Goal: Task Accomplishment & Management: Use online tool/utility

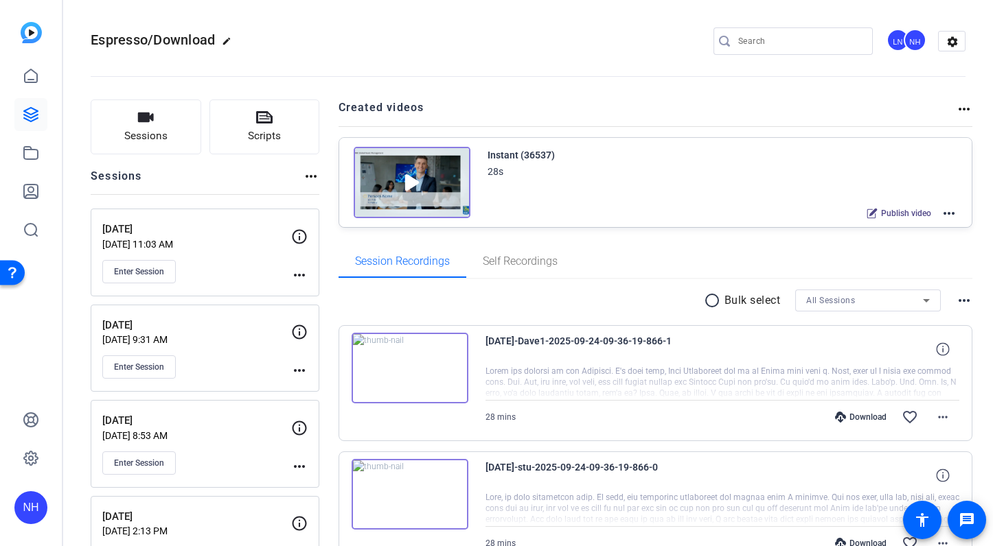
click at [335, 28] on div "Espresso/Download edit LN NH settings" at bounding box center [528, 42] width 875 height 104
click at [139, 269] on span "Enter Session" at bounding box center [139, 271] width 50 height 11
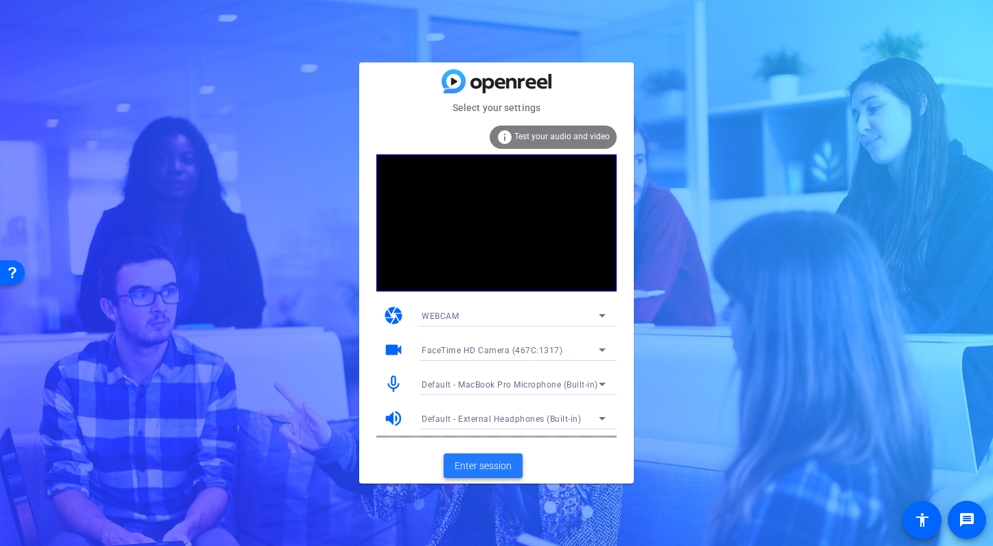
click at [492, 465] on span "Enter session" at bounding box center [482, 466] width 57 height 14
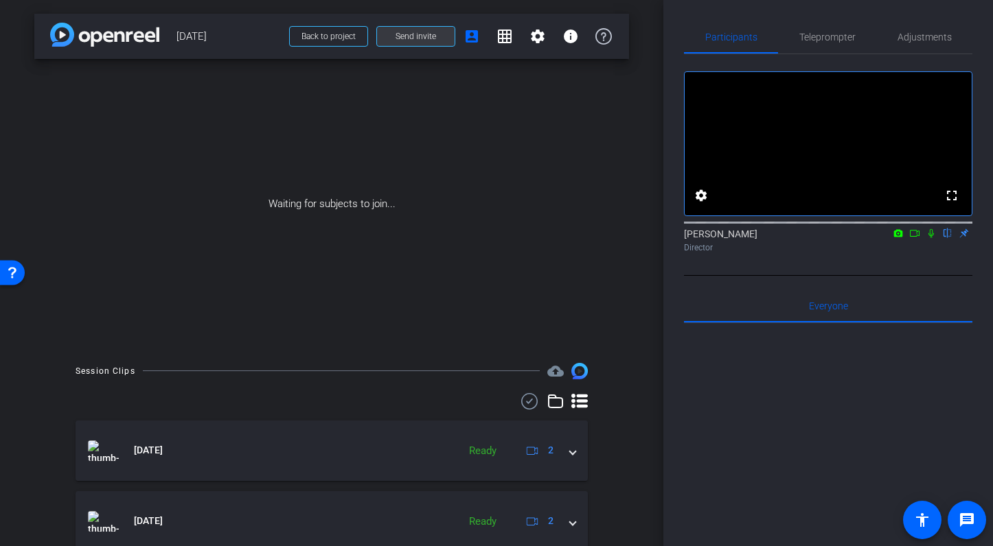
click at [403, 38] on span "Send invite" at bounding box center [415, 36] width 41 height 11
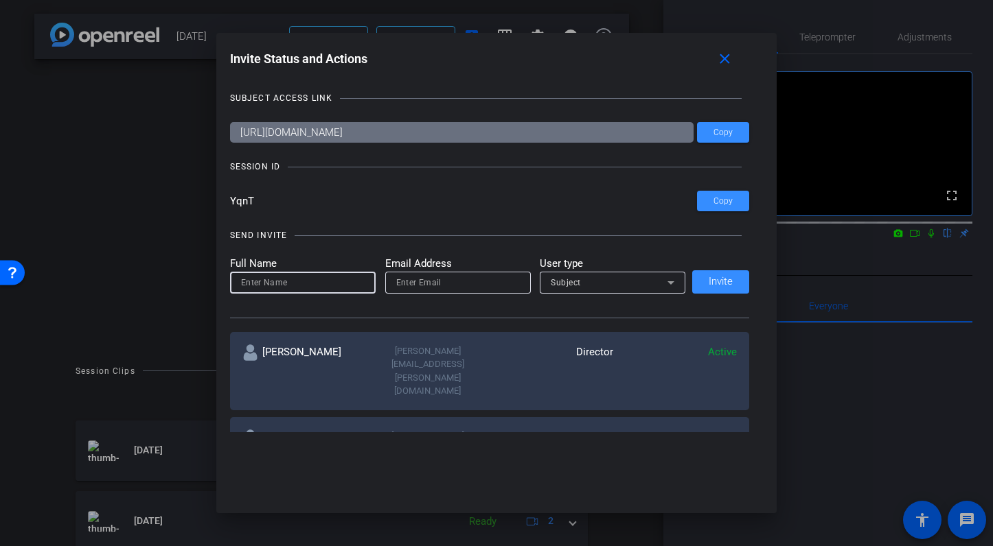
click at [301, 280] on input at bounding box center [303, 283] width 124 height 16
type input "N"
click at [722, 131] on span "Copy" at bounding box center [722, 133] width 19 height 10
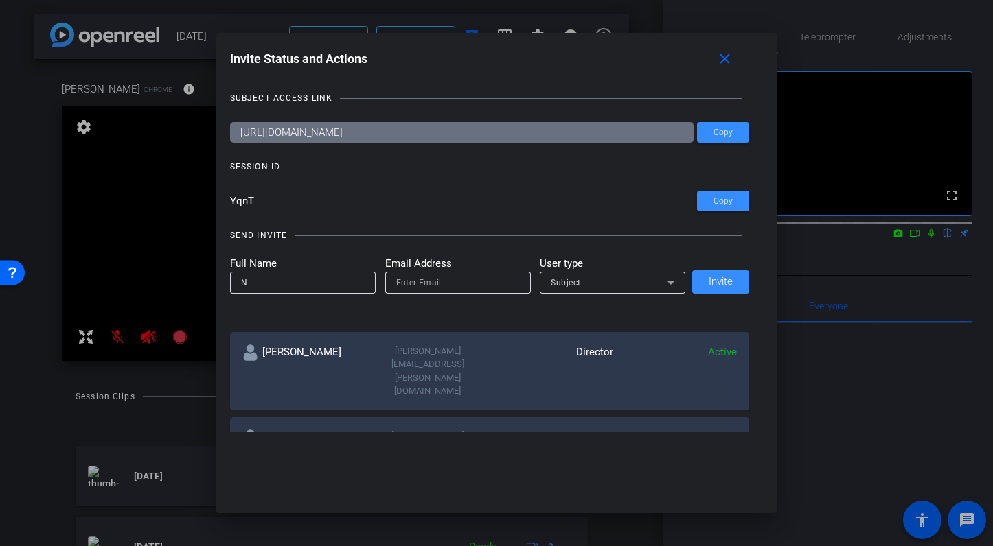
click at [929, 251] on div at bounding box center [496, 273] width 993 height 546
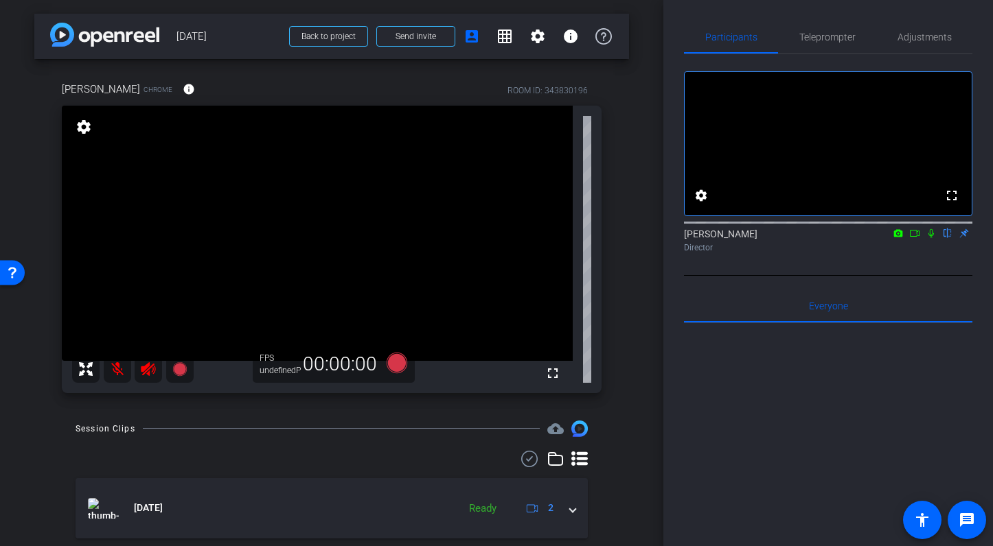
click at [914, 238] on icon at bounding box center [914, 234] width 11 height 10
click at [932, 238] on icon at bounding box center [930, 234] width 11 height 10
click at [930, 238] on icon at bounding box center [930, 234] width 11 height 10
click at [117, 367] on mat-icon at bounding box center [117, 369] width 27 height 27
click at [932, 238] on icon at bounding box center [931, 233] width 8 height 9
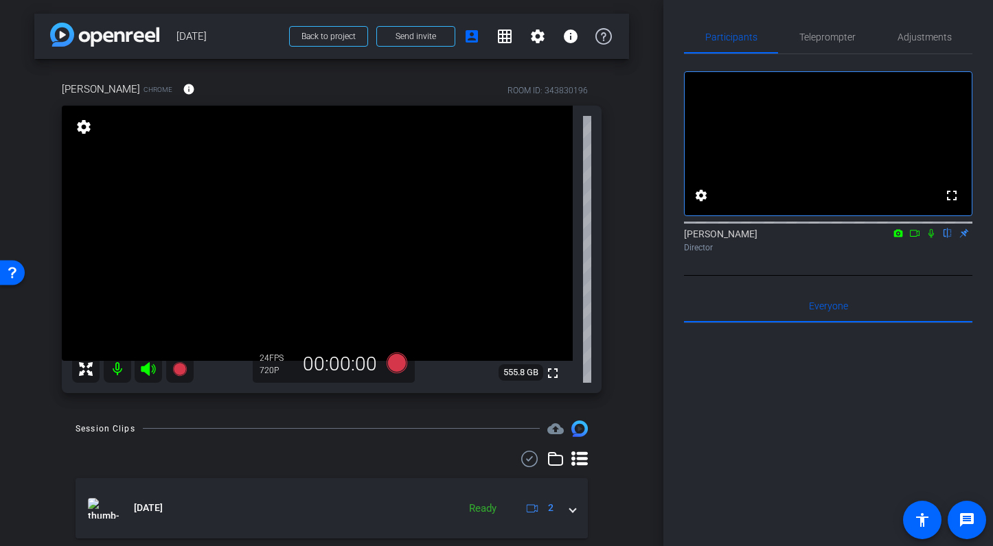
click at [932, 238] on icon at bounding box center [930, 233] width 5 height 9
click at [924, 34] on span "Adjustments" at bounding box center [924, 37] width 54 height 10
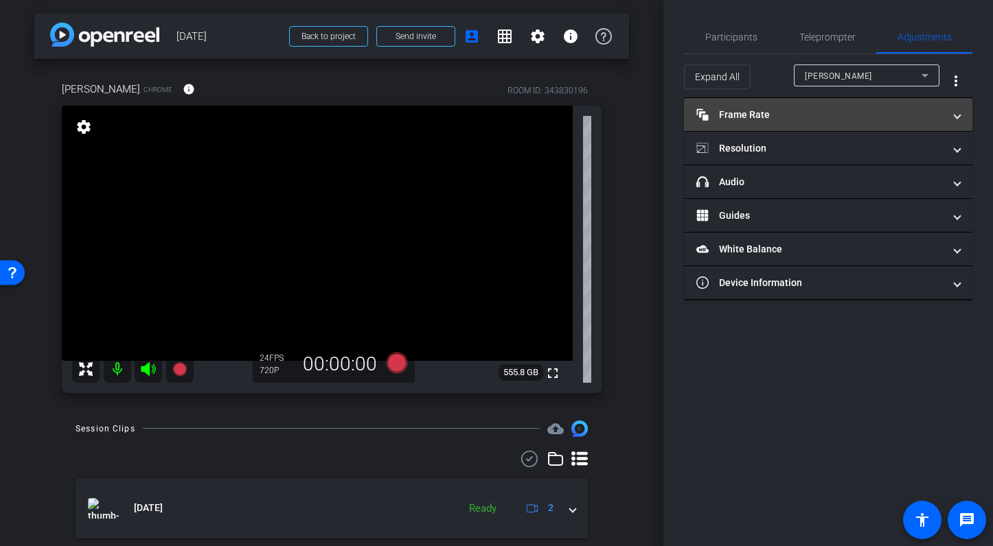
click at [796, 115] on mat-panel-title "Frame Rate Frame Rate" at bounding box center [819, 115] width 247 height 14
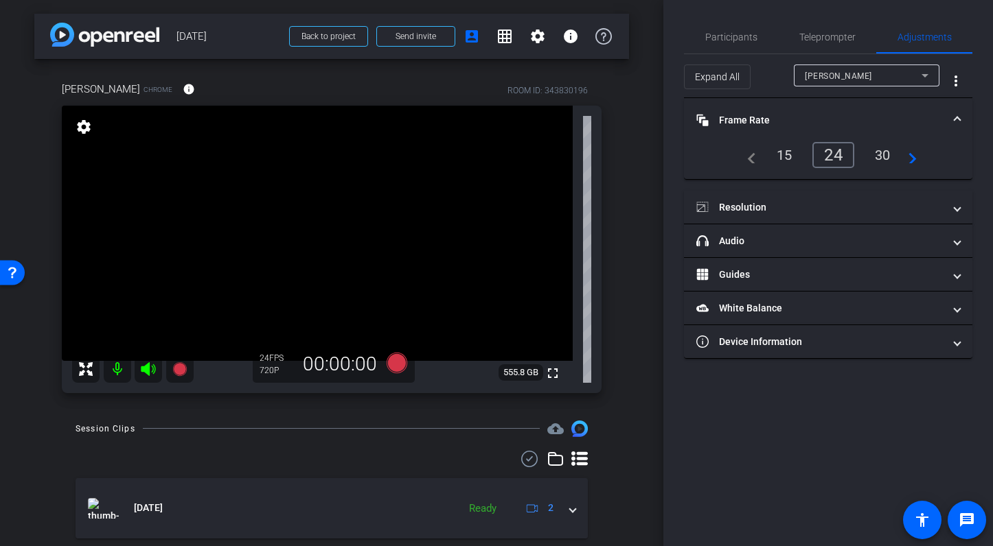
click at [824, 106] on mat-expansion-panel-header "Frame Rate Frame Rate" at bounding box center [828, 120] width 288 height 44
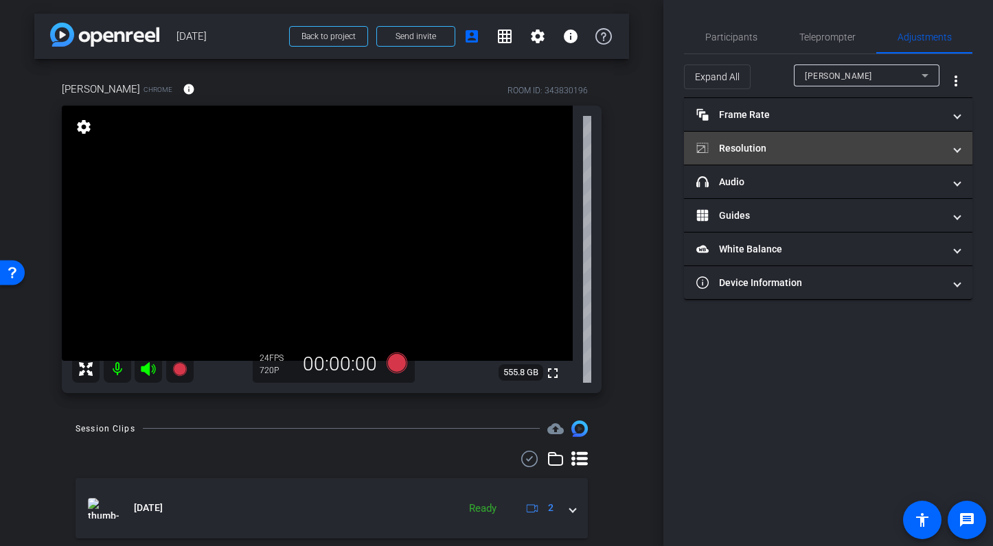
click at [795, 147] on mat-panel-title "Resolution" at bounding box center [819, 148] width 247 height 14
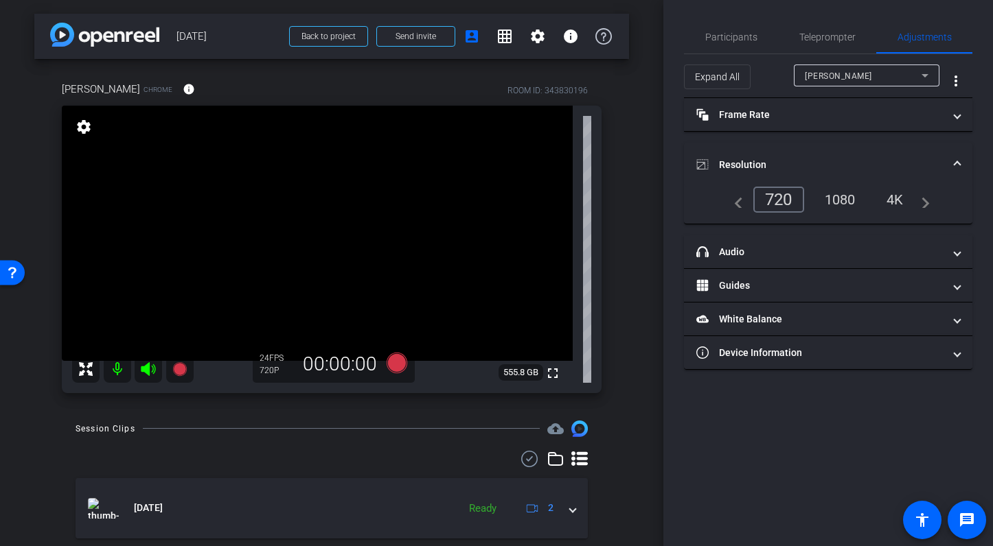
click at [845, 198] on div "1080" at bounding box center [839, 199] width 51 height 23
click at [818, 138] on mat-accordion "Frame Rate Frame Rate navigate_before 15 24 30 navigate_next Resolution navigat…" at bounding box center [828, 234] width 288 height 272
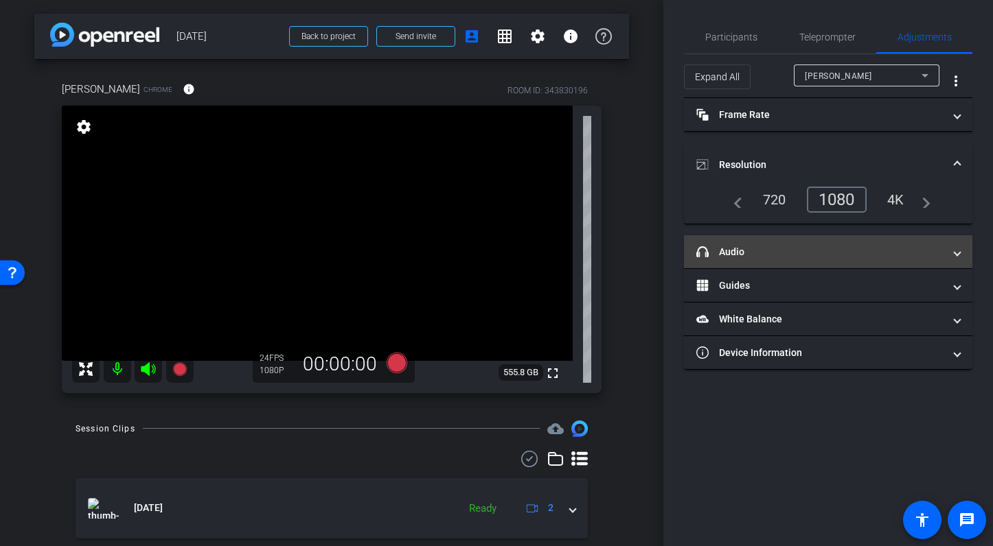
click at [816, 251] on mat-panel-title "headphone icon Audio" at bounding box center [819, 252] width 247 height 14
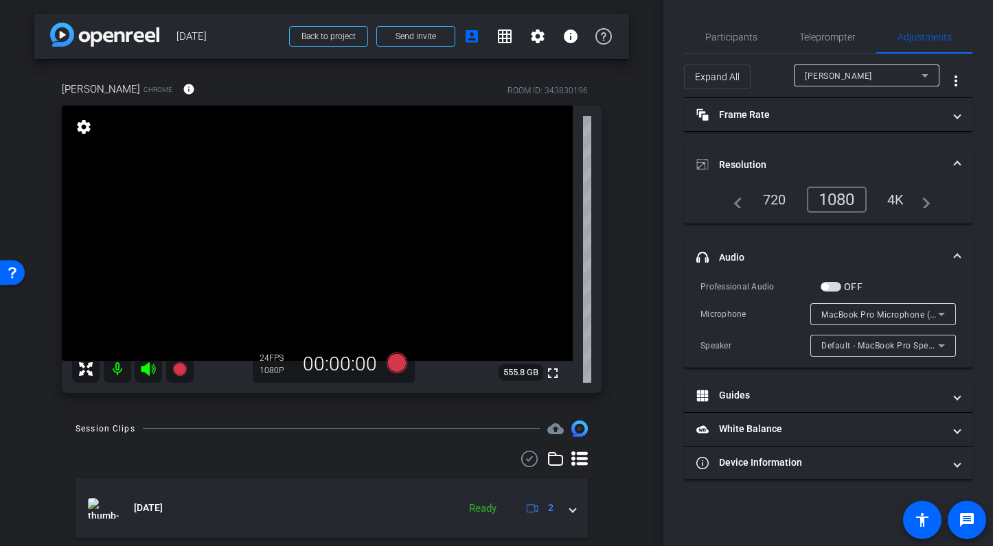
click at [836, 285] on span "button" at bounding box center [830, 287] width 21 height 10
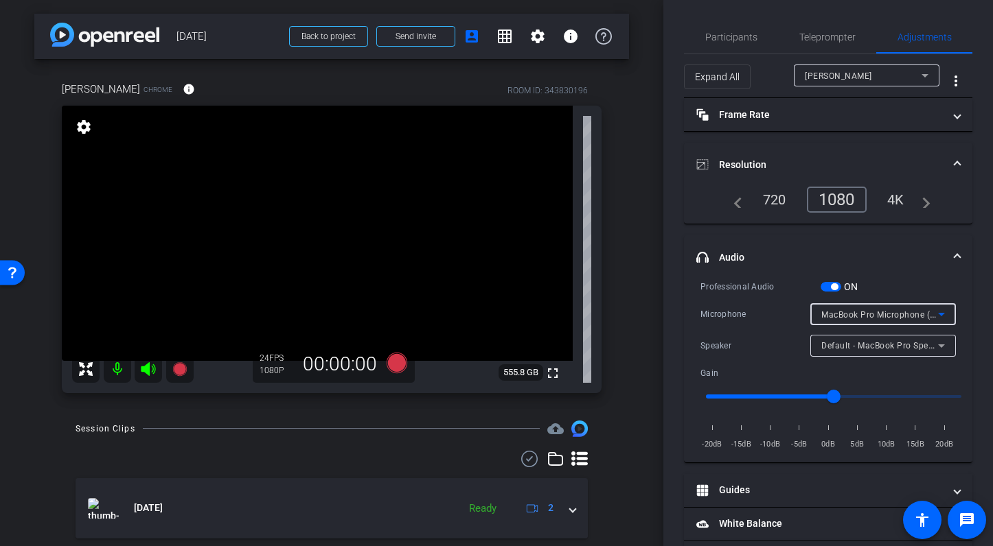
click at [851, 311] on span "MacBook Pro Microphone (Built-in)" at bounding box center [891, 314] width 140 height 11
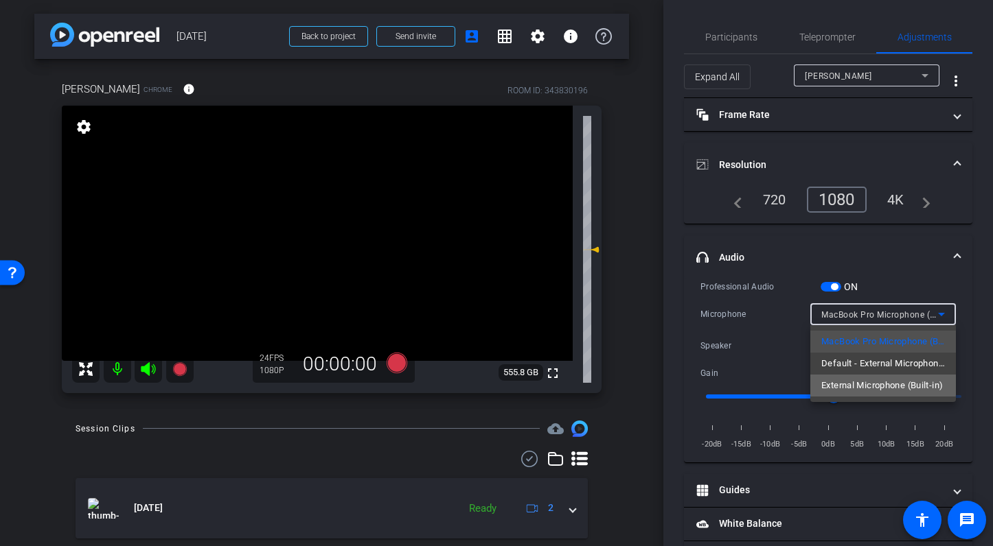
click at [871, 384] on span "External Microphone (Built-in)" at bounding box center [882, 386] width 122 height 16
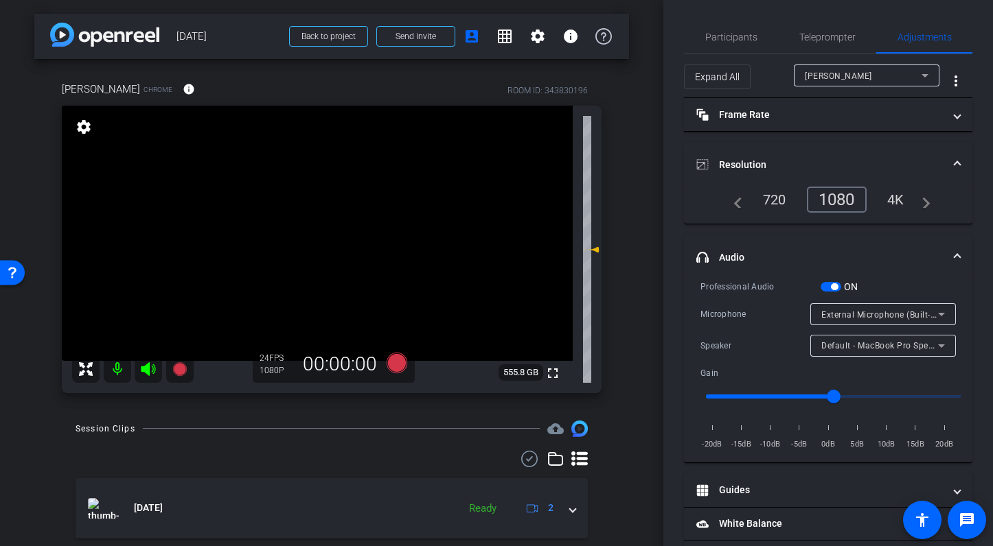
drag, startPoint x: 866, startPoint y: 149, endPoint x: 866, endPoint y: 139, distance: 10.3
click at [866, 146] on mat-expansion-panel-header "Resolution" at bounding box center [828, 165] width 288 height 44
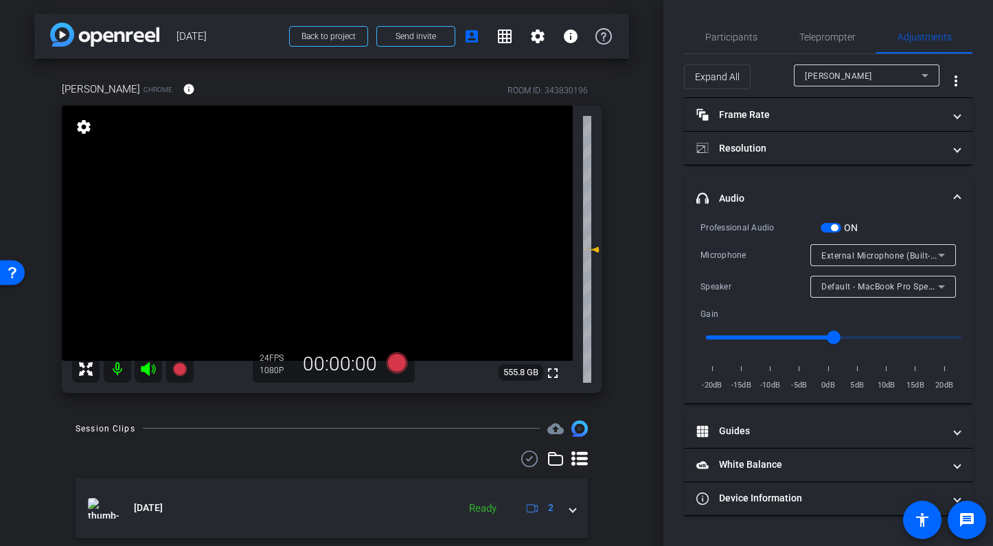
click at [850, 184] on mat-expansion-panel-header "headphone icon Audio" at bounding box center [828, 198] width 288 height 44
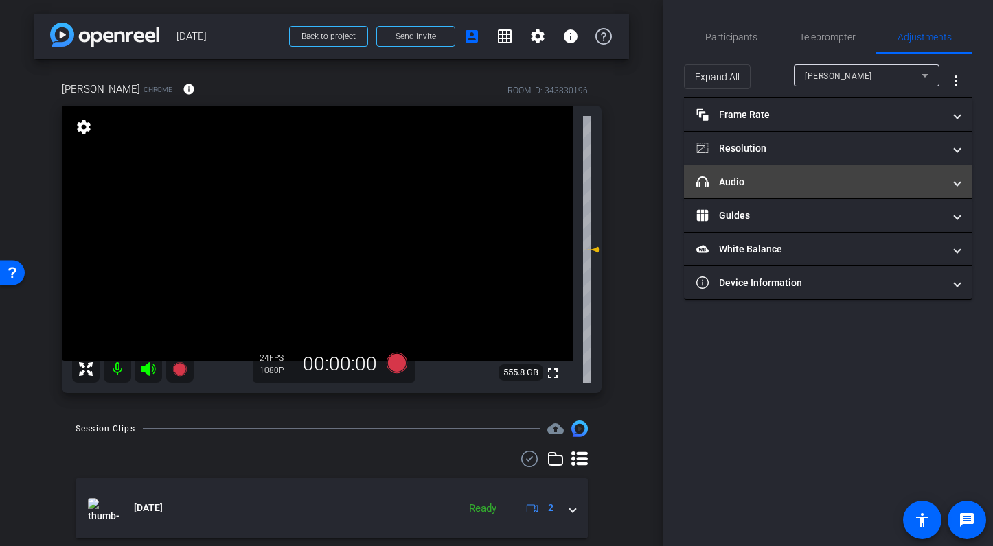
click at [800, 183] on mat-panel-title "headphone icon Audio" at bounding box center [819, 182] width 247 height 14
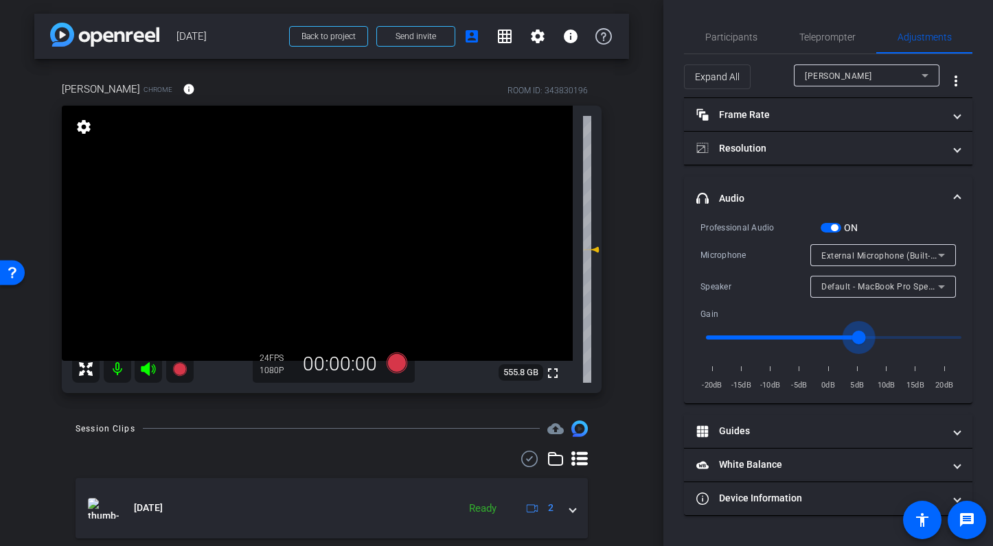
drag, startPoint x: 833, startPoint y: 335, endPoint x: 859, endPoint y: 337, distance: 25.5
click at [859, 337] on input "range" at bounding box center [833, 338] width 284 height 30
click at [890, 254] on span "External Microphone (Built-in)" at bounding box center [880, 255] width 119 height 11
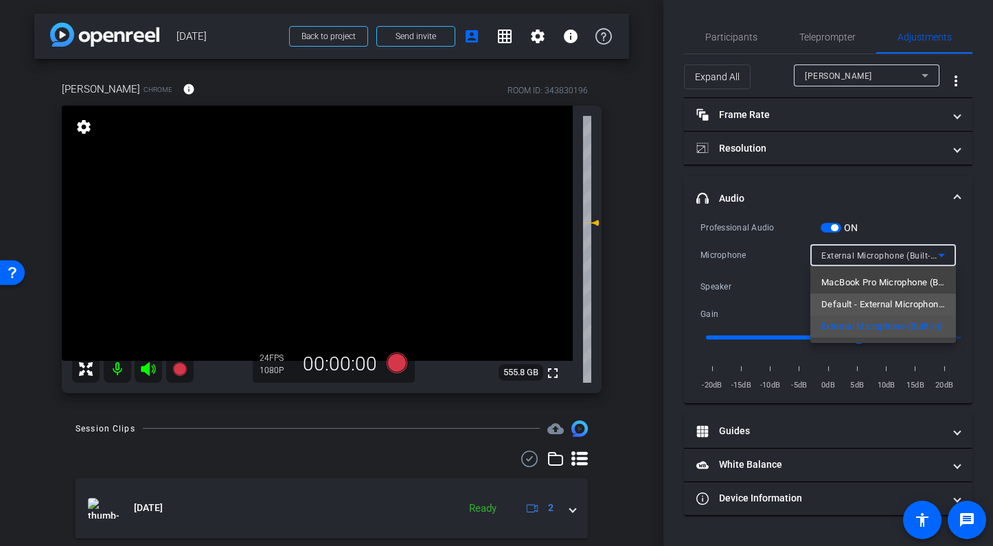
click at [877, 306] on span "Default - External Microphone (Built-in)" at bounding box center [883, 305] width 124 height 16
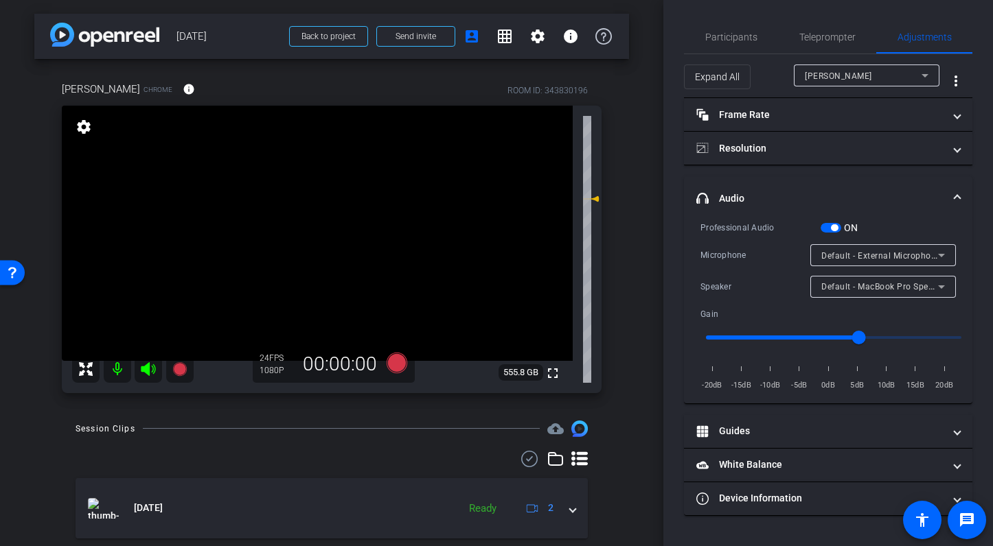
drag, startPoint x: 595, startPoint y: 224, endPoint x: 596, endPoint y: 202, distance: 22.0
click at [596, 202] on icon at bounding box center [594, 198] width 10 height 5
drag, startPoint x: 597, startPoint y: 200, endPoint x: 597, endPoint y: 185, distance: 14.4
click at [597, 185] on icon at bounding box center [594, 186] width 10 height 5
click at [911, 249] on div "Default - External Microphone (Built-in)" at bounding box center [879, 255] width 117 height 17
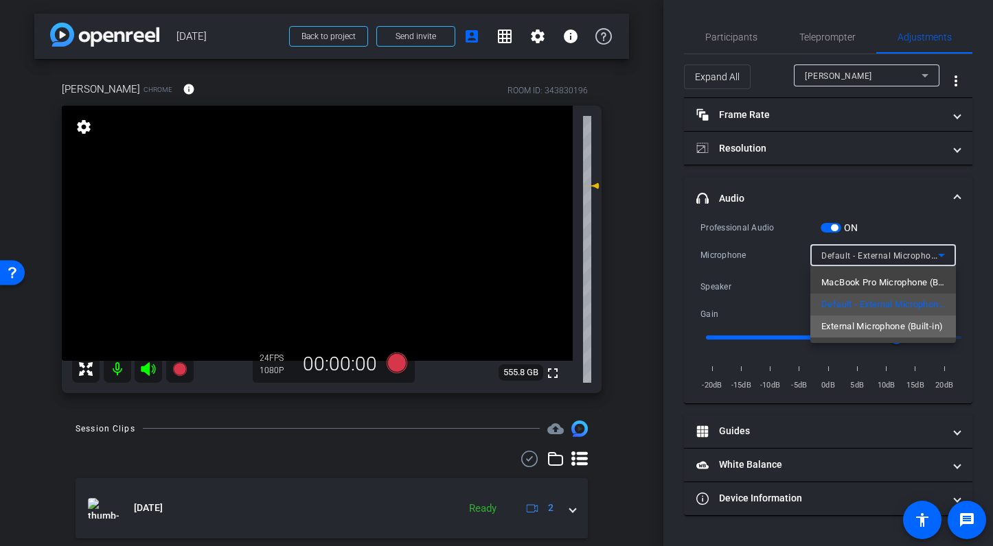
click at [891, 326] on span "External Microphone (Built-in)" at bounding box center [882, 327] width 122 height 16
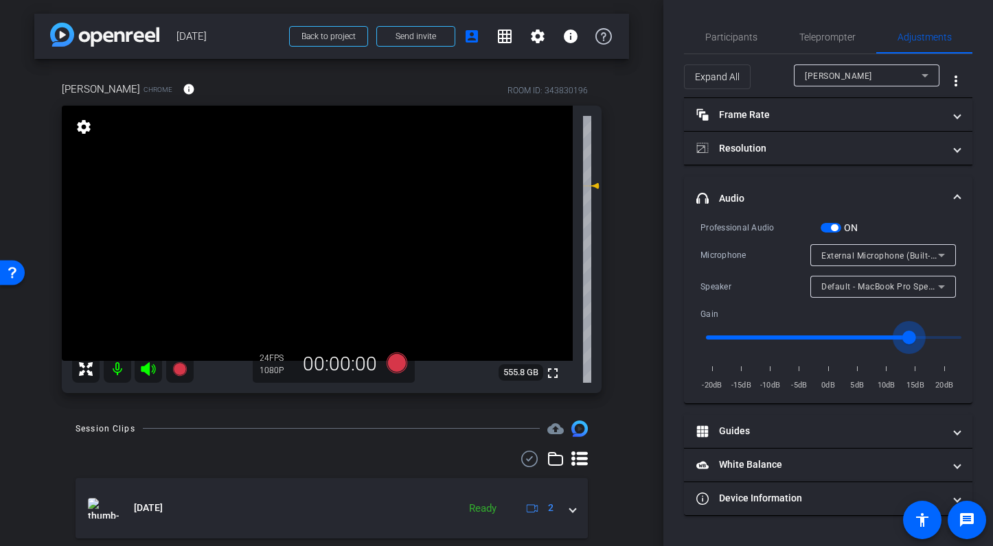
drag, startPoint x: 896, startPoint y: 335, endPoint x: 913, endPoint y: 338, distance: 17.4
type input "1.6"
click at [913, 338] on input "range" at bounding box center [833, 338] width 284 height 30
click at [735, 38] on span "Participants" at bounding box center [731, 37] width 52 height 10
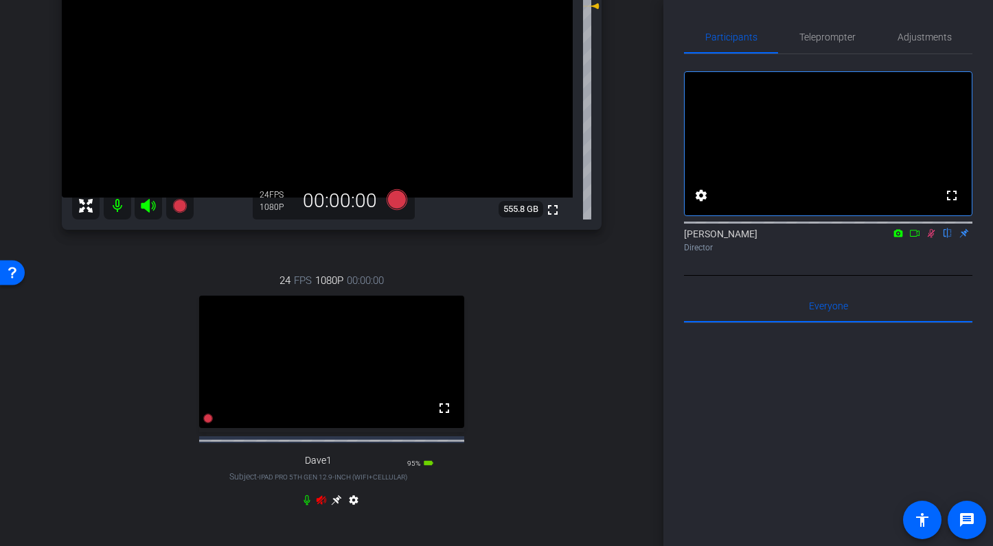
scroll to position [159, 0]
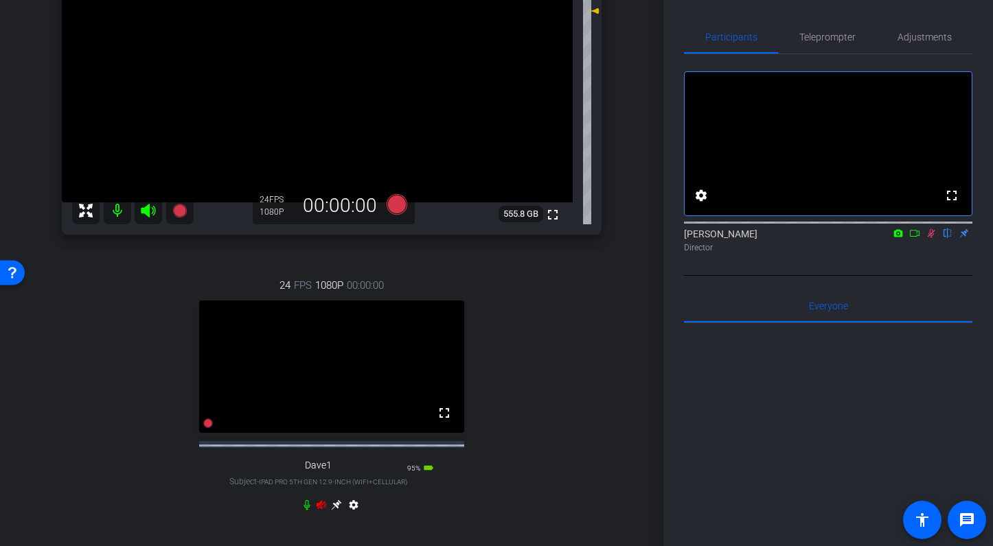
click at [319, 511] on icon at bounding box center [321, 505] width 11 height 11
drag, startPoint x: 595, startPoint y: 12, endPoint x: 588, endPoint y: 71, distance: 59.4
click at [588, 71] on icon at bounding box center [591, 72] width 16 height 16
click at [596, 76] on icon at bounding box center [594, 73] width 10 height 5
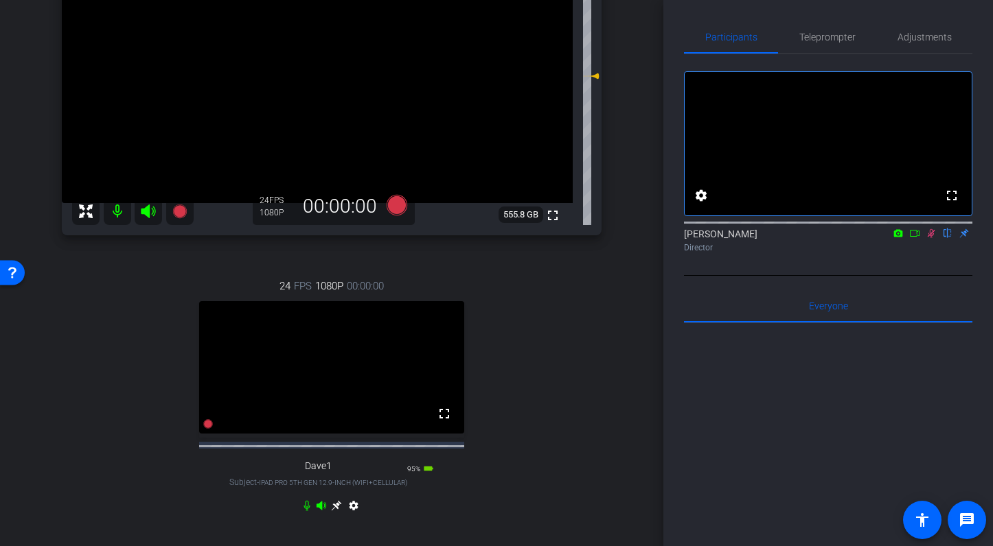
click at [334, 511] on icon at bounding box center [336, 505] width 11 height 11
click at [921, 38] on span "Adjustments" at bounding box center [924, 37] width 54 height 10
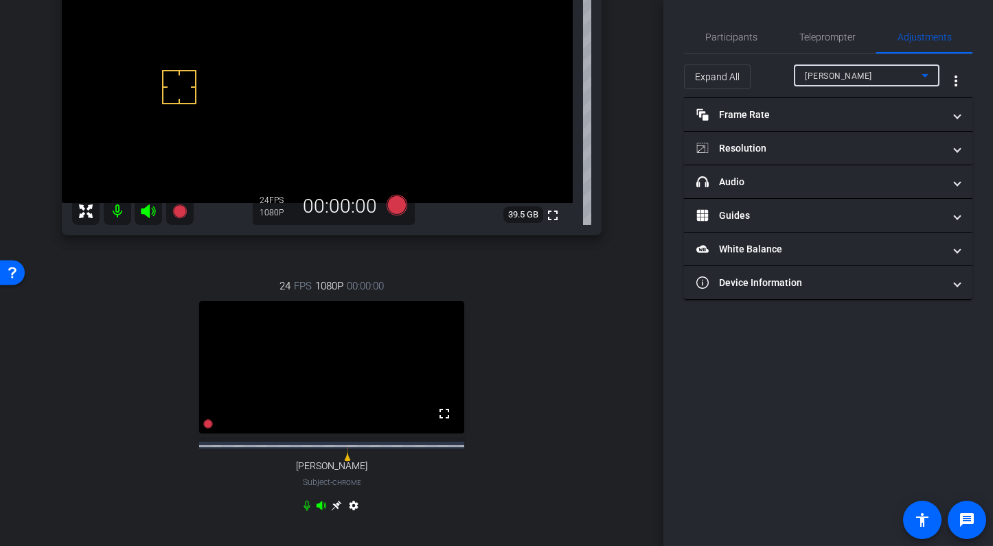
click at [845, 76] on div "Jennifer" at bounding box center [863, 75] width 117 height 17
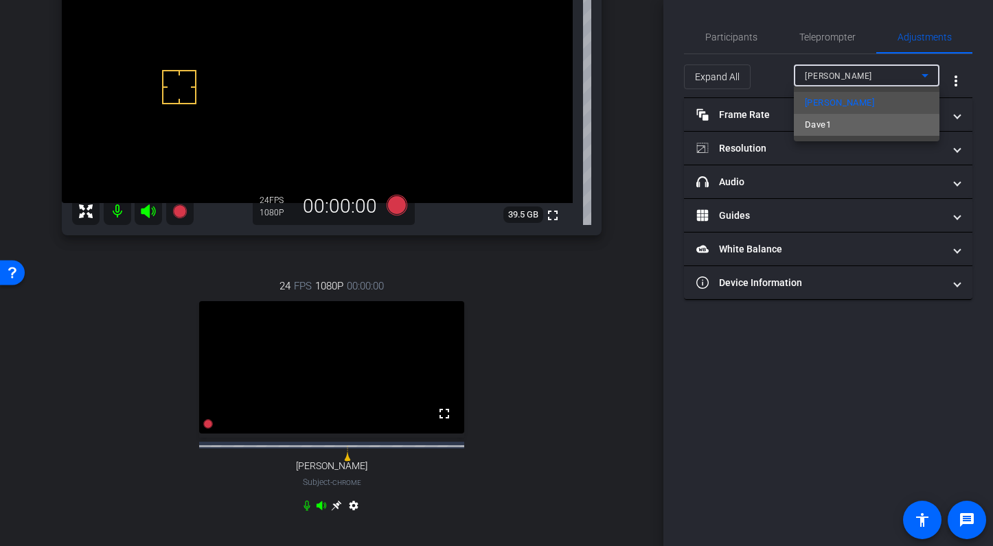
click at [815, 128] on span "Dave1" at bounding box center [818, 125] width 26 height 16
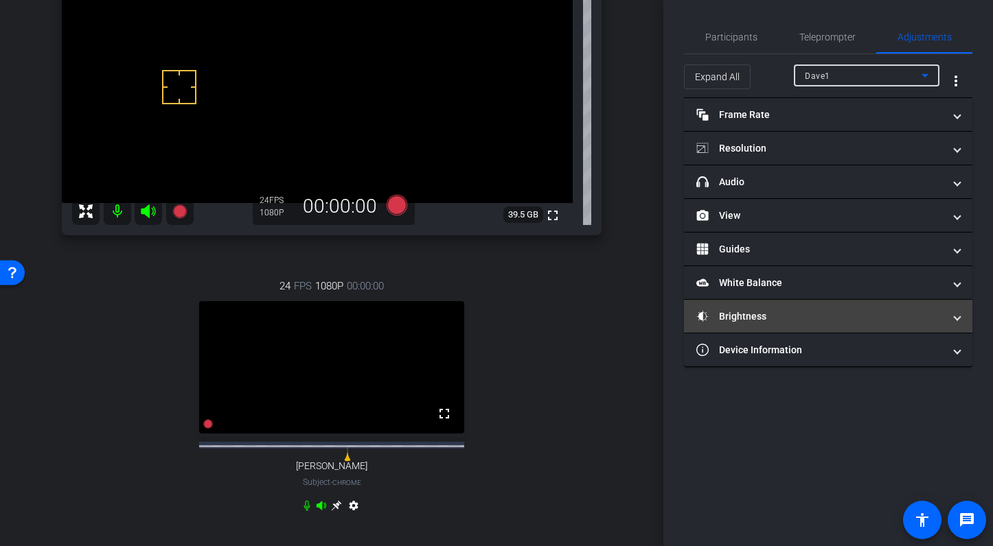
click at [756, 319] on mat-panel-title "Brightness" at bounding box center [819, 317] width 247 height 14
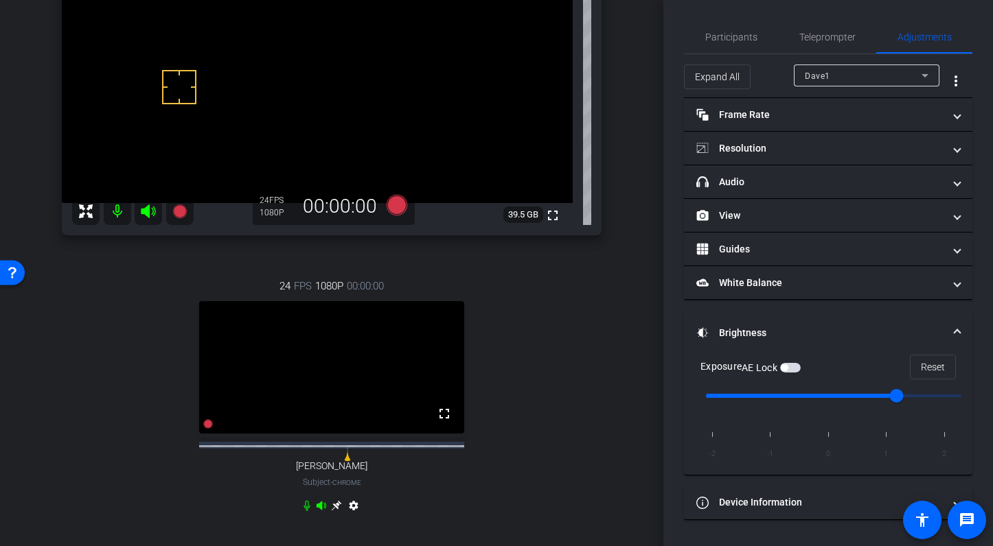
click at [792, 361] on div "AE Lock" at bounding box center [770, 368] width 59 height 14
click at [717, 45] on span "Participants" at bounding box center [731, 37] width 52 height 33
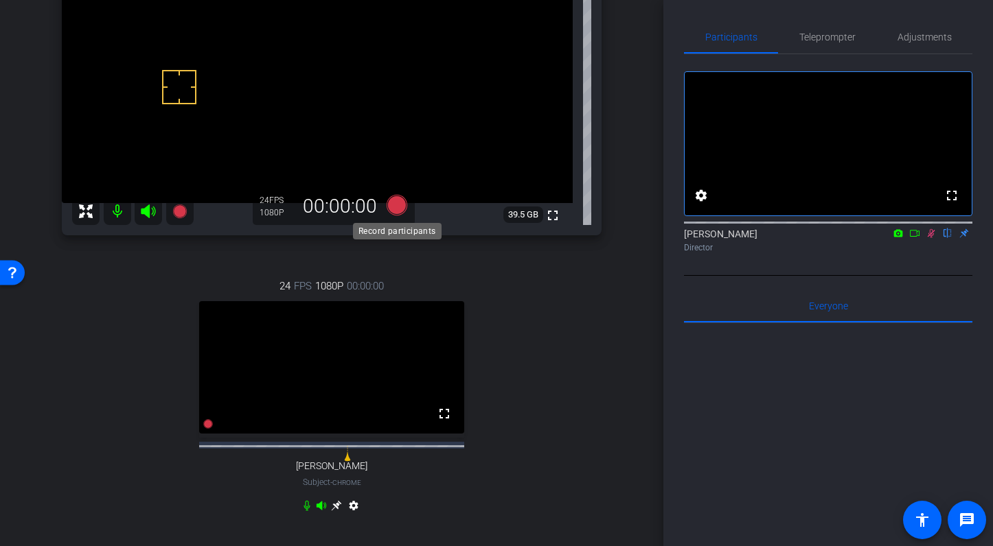
click at [402, 205] on icon at bounding box center [397, 204] width 21 height 21
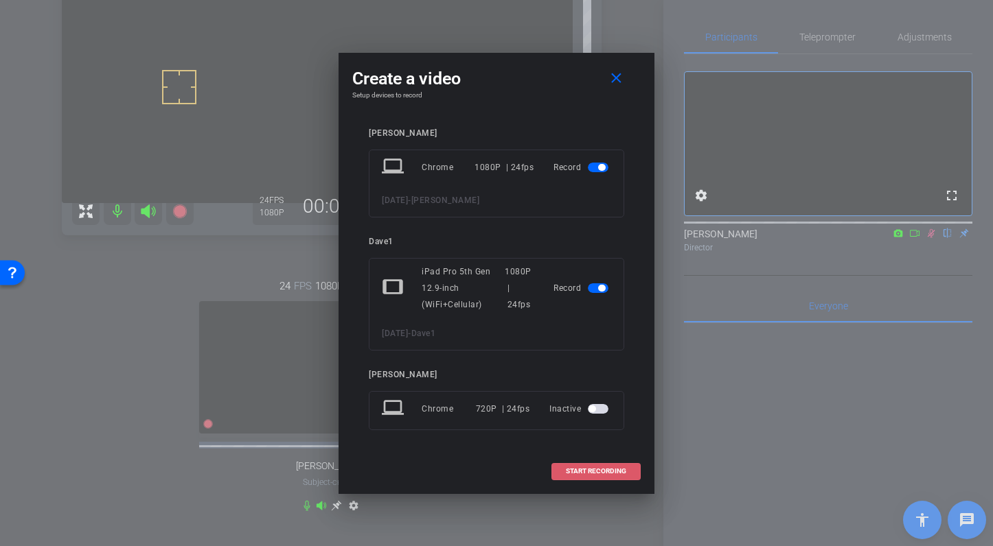
click at [619, 471] on span "START RECORDING" at bounding box center [596, 471] width 60 height 7
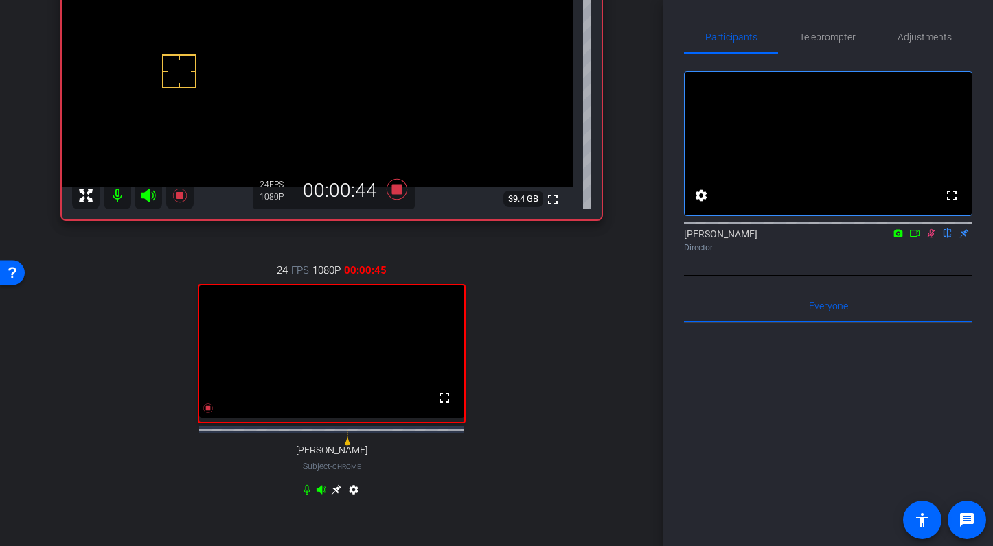
scroll to position [172, 0]
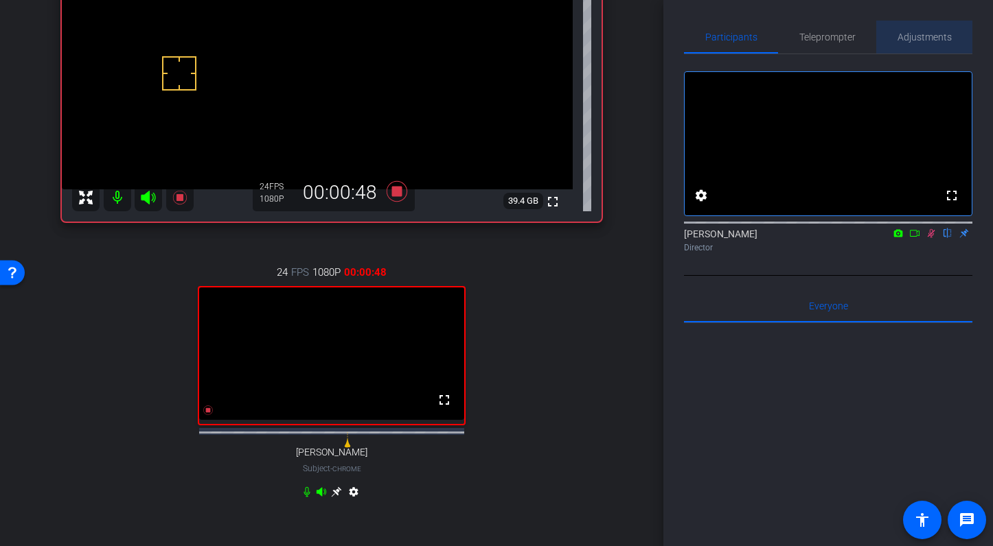
click at [934, 35] on span "Adjustments" at bounding box center [924, 37] width 54 height 10
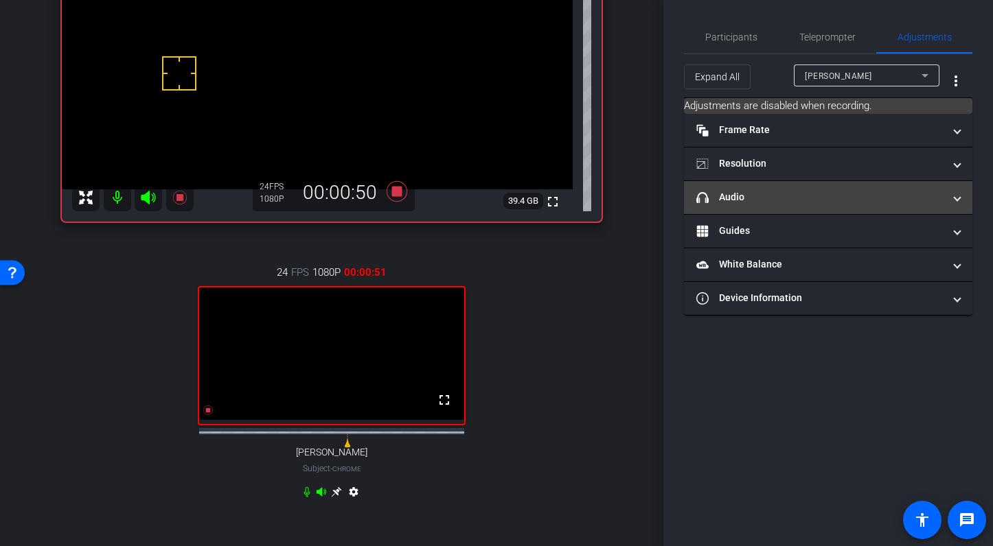
click at [860, 198] on mat-panel-title "headphone icon Audio" at bounding box center [819, 197] width 247 height 14
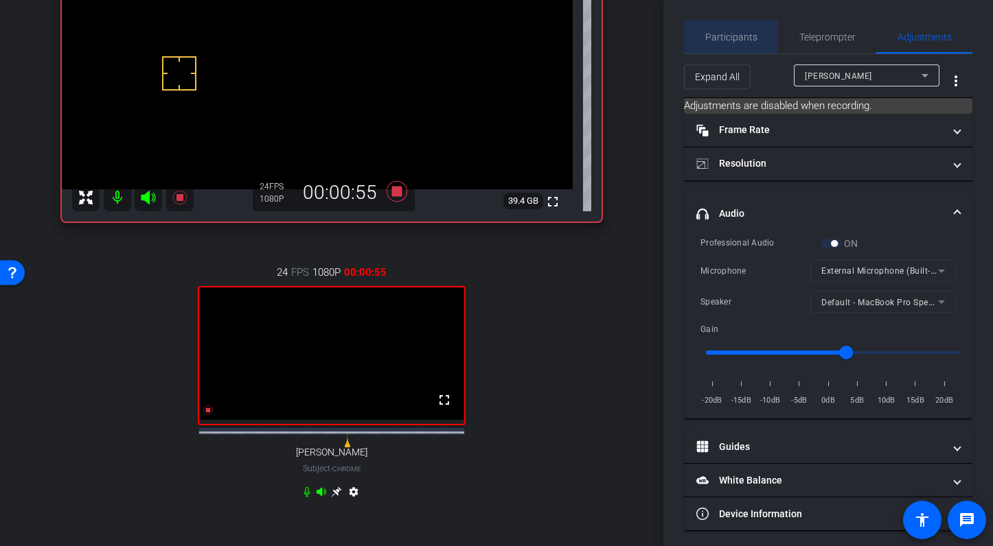
click at [726, 36] on span "Participants" at bounding box center [731, 37] width 52 height 10
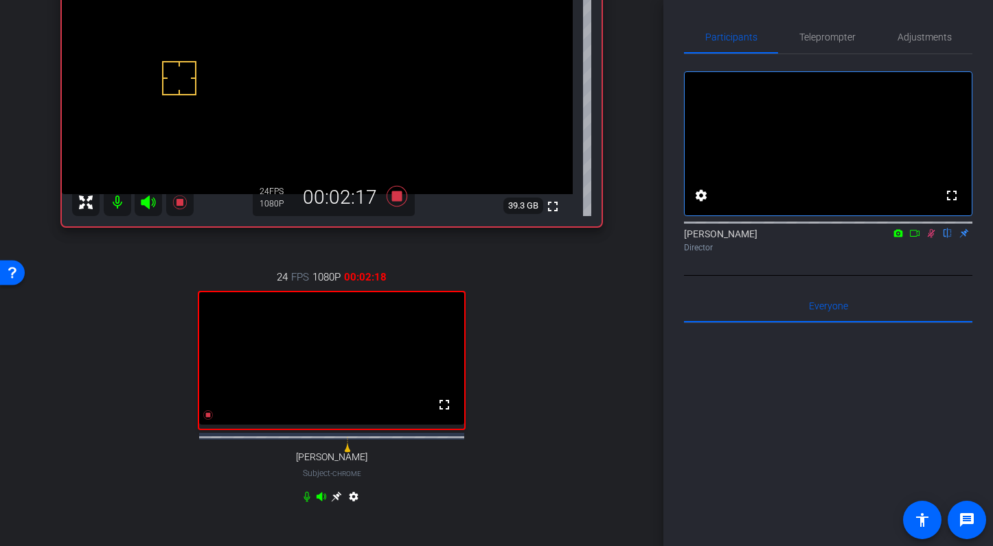
scroll to position [183, 0]
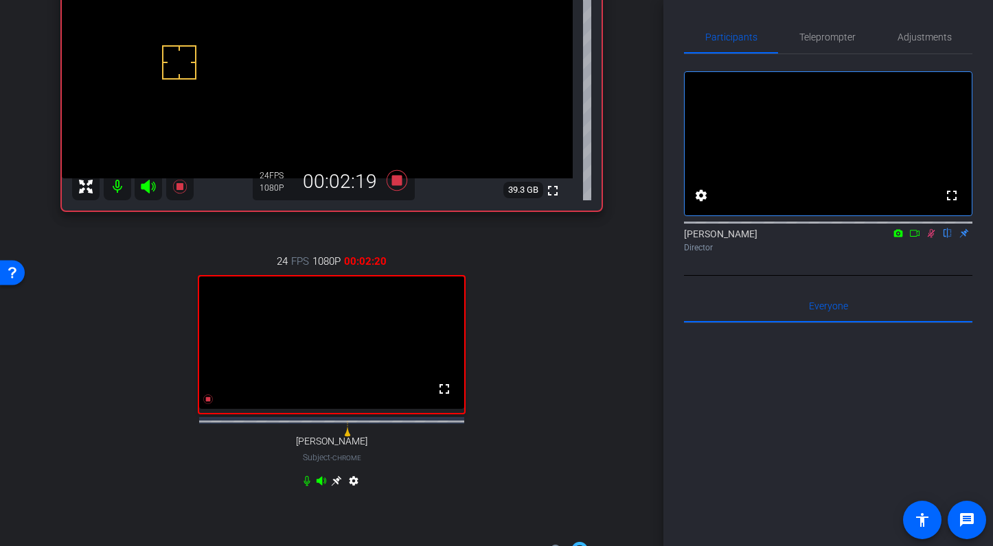
click at [338, 487] on icon at bounding box center [336, 481] width 11 height 11
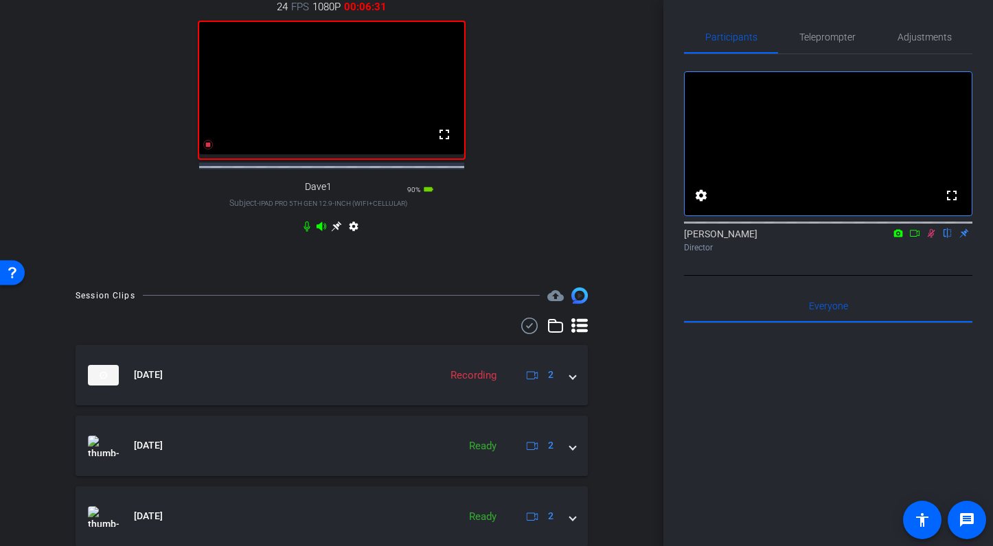
scroll to position [450, 0]
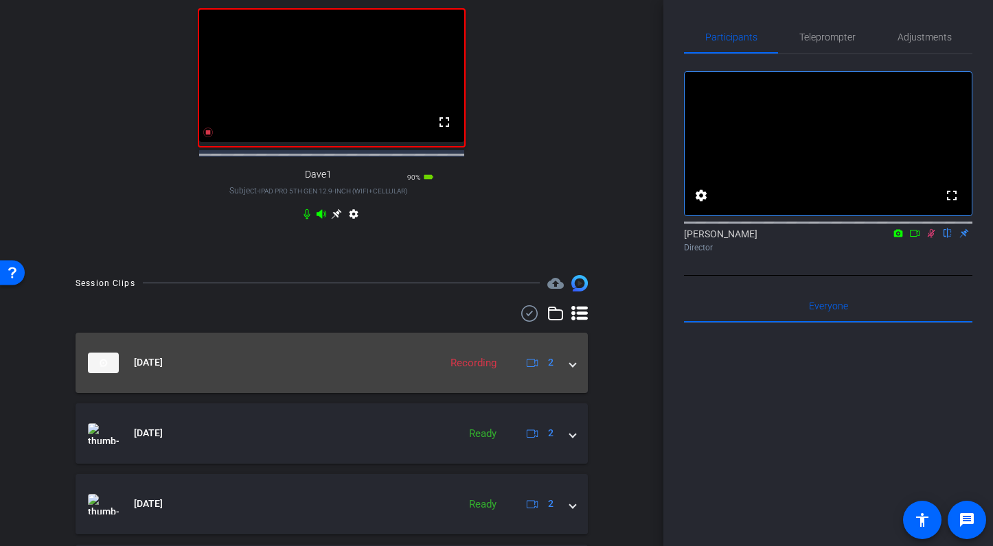
click at [575, 370] on span at bounding box center [572, 363] width 5 height 14
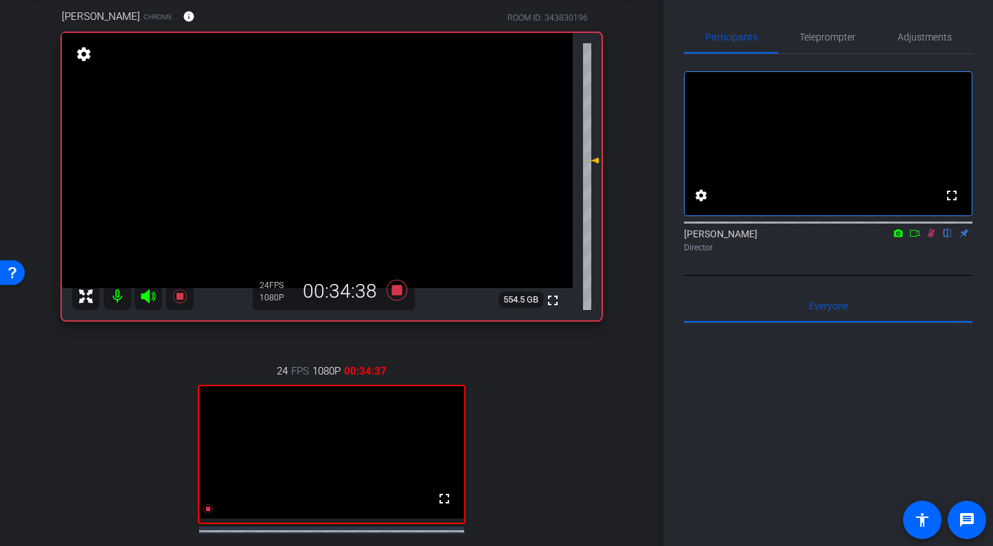
scroll to position [71, 0]
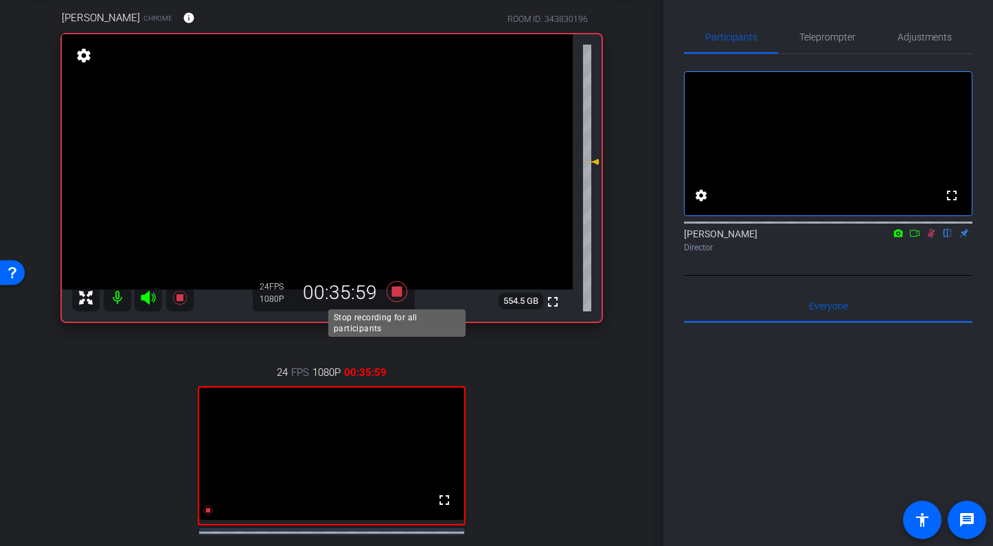
click at [396, 290] on icon at bounding box center [397, 291] width 21 height 21
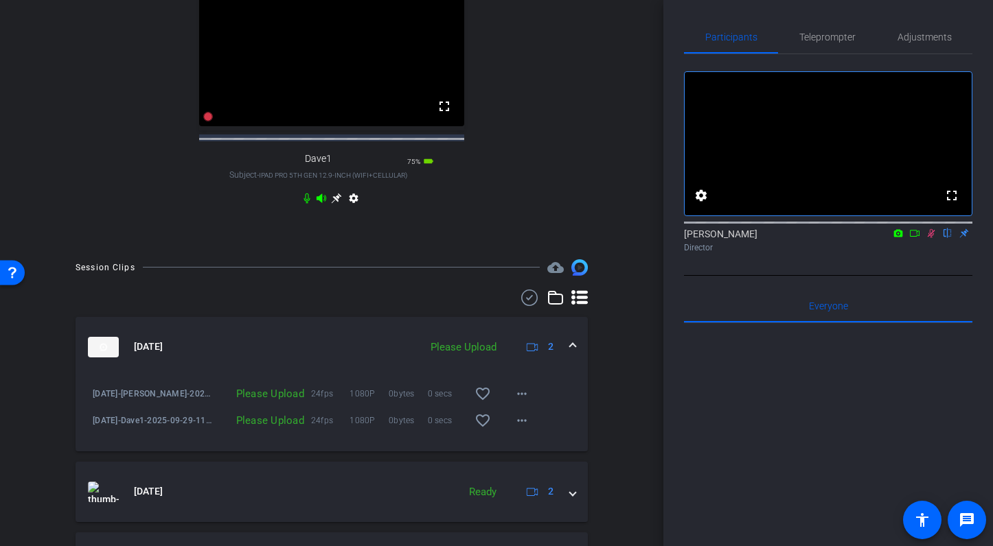
scroll to position [467, 0]
click at [525, 428] on mat-icon "more_horiz" at bounding box center [522, 419] width 16 height 16
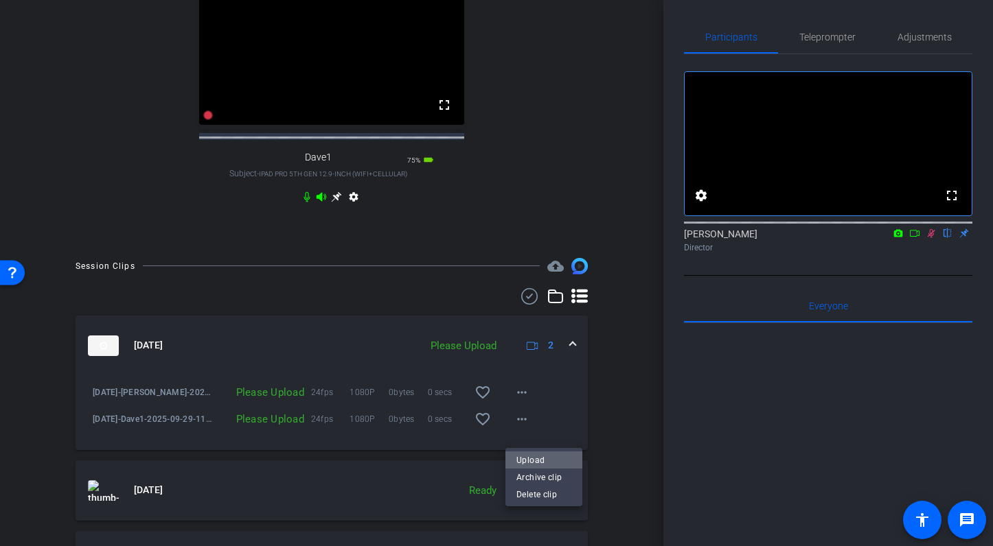
click at [531, 457] on span "Upload" at bounding box center [543, 460] width 55 height 16
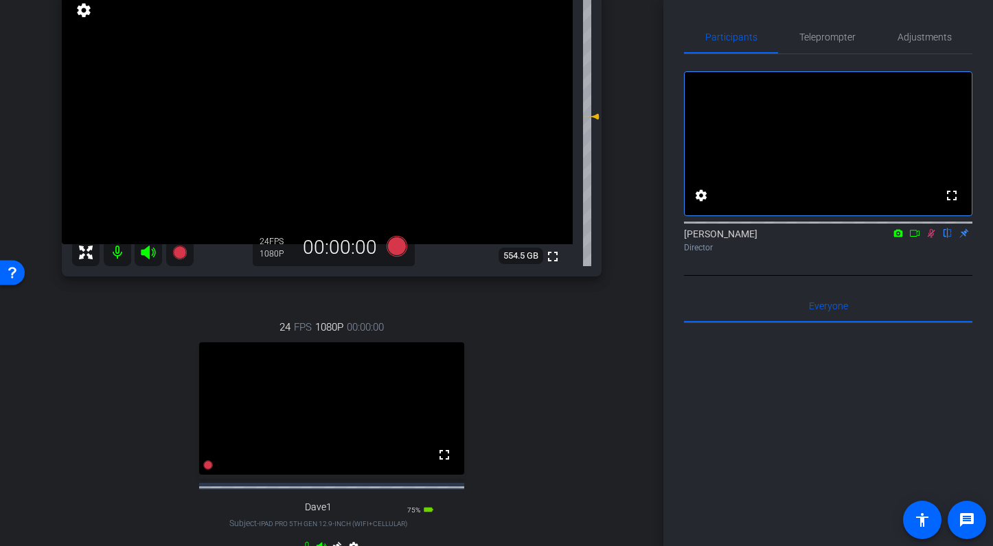
scroll to position [115, 0]
